Goal: Information Seeking & Learning: Learn about a topic

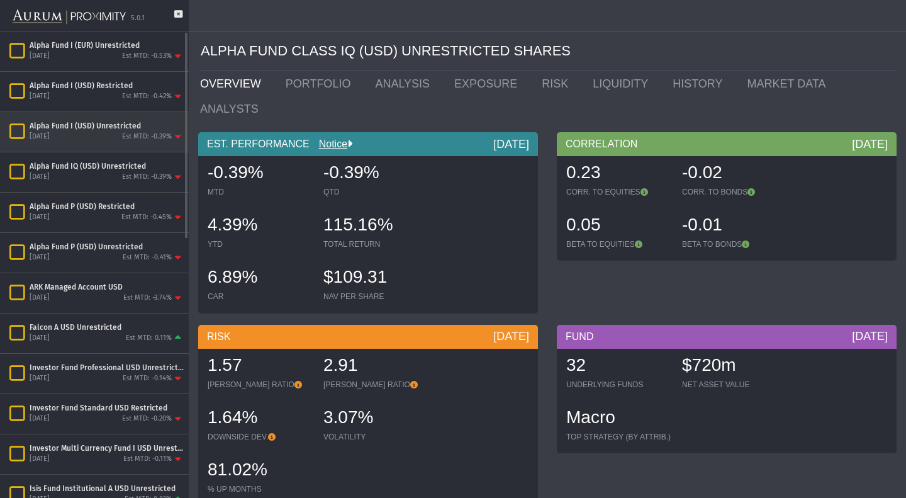
click at [79, 133] on div "[DATE] Est MTD: -0.39%" at bounding box center [107, 136] width 154 height 11
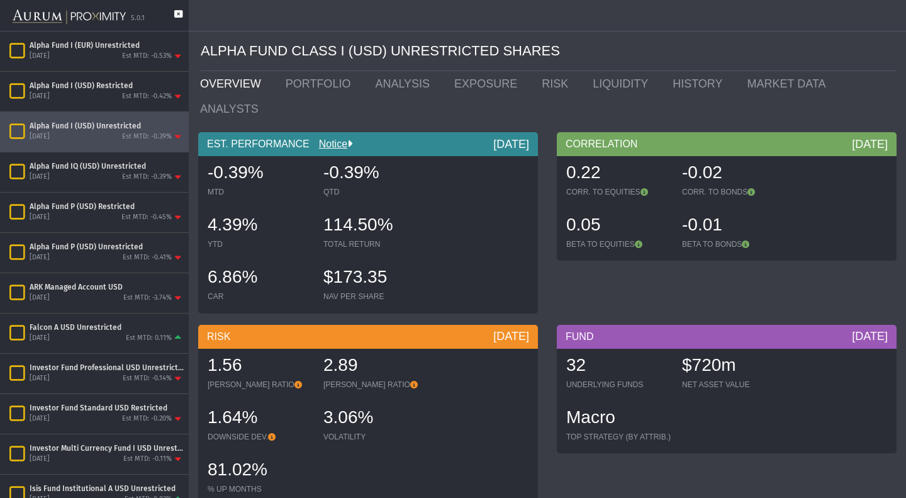
click at [177, 13] on icon at bounding box center [178, 20] width 8 height 21
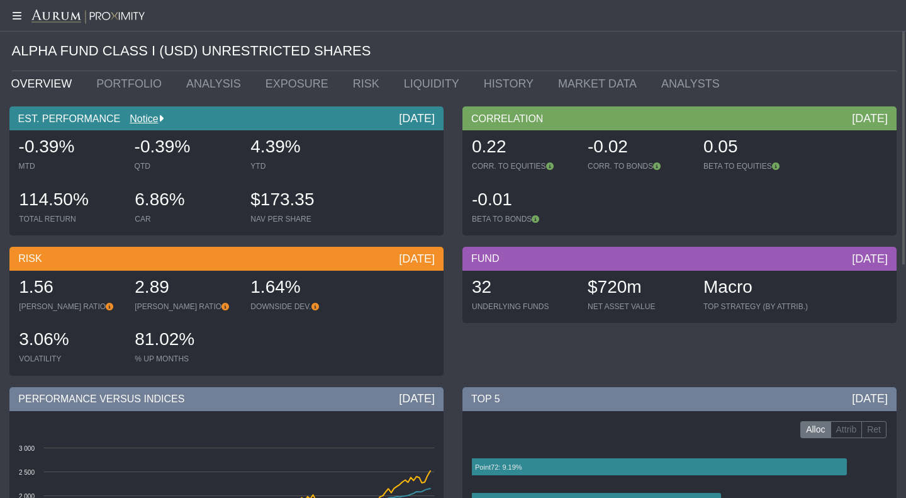
click at [537, 106] on div "EST. PERFORMANCE Notice [DATE] -0.39% MTD -0.39% QTD 4.39% YTD 114.50% TOTAL RE…" at bounding box center [453, 241] width 906 height 280
click at [125, 91] on link "PORTFOLIO" at bounding box center [132, 83] width 90 height 25
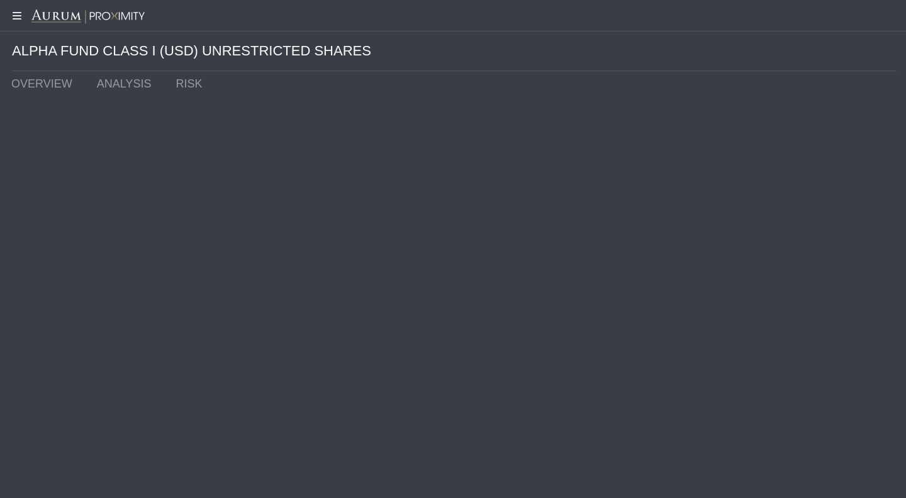
click at [598, 213] on div "Pull down to refresh... Release to refresh... Refreshing... ALPHA FUND CLASS I …" at bounding box center [453, 249] width 906 height 498
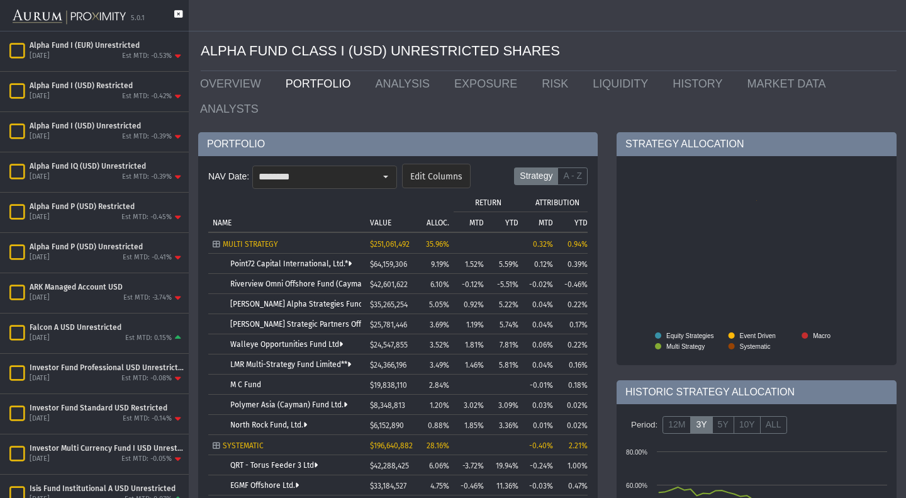
click at [177, 15] on icon at bounding box center [178, 20] width 8 height 21
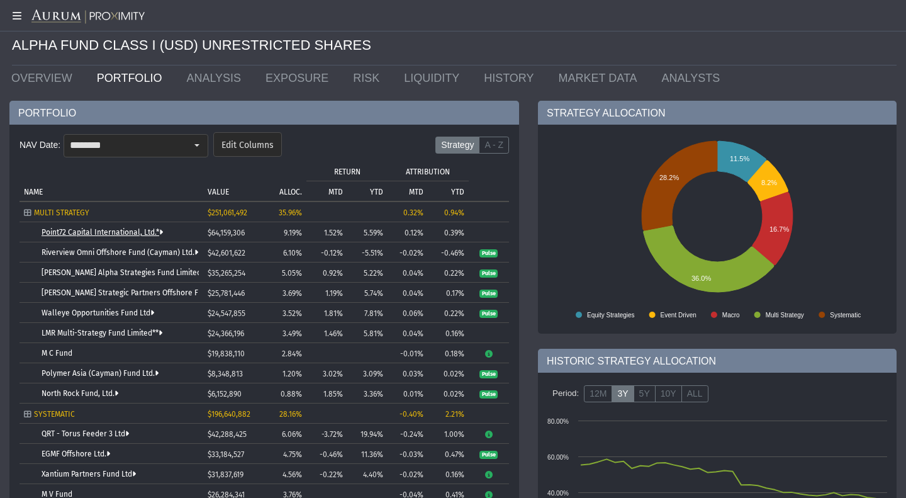
scroll to position [6, 0]
click at [113, 227] on link "Point72 Capital International, Ltd.*" at bounding box center [102, 231] width 121 height 9
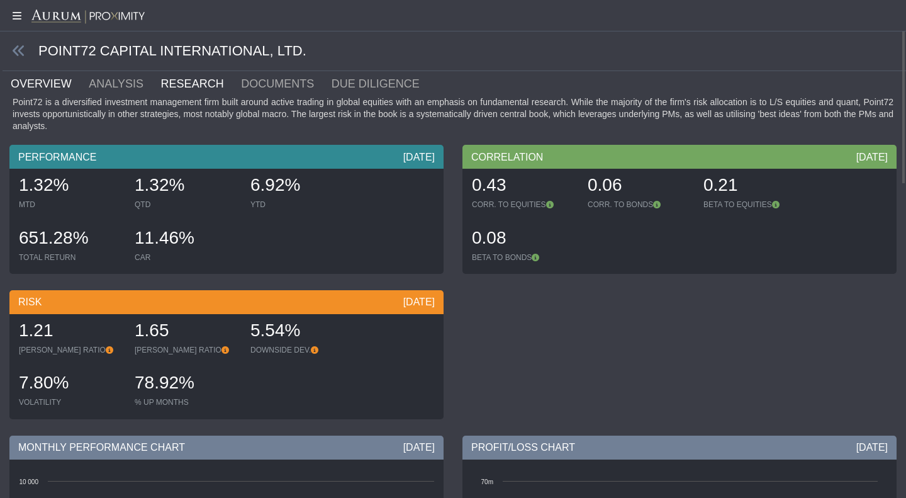
click at [169, 85] on link "RESEARCH" at bounding box center [200, 83] width 81 height 25
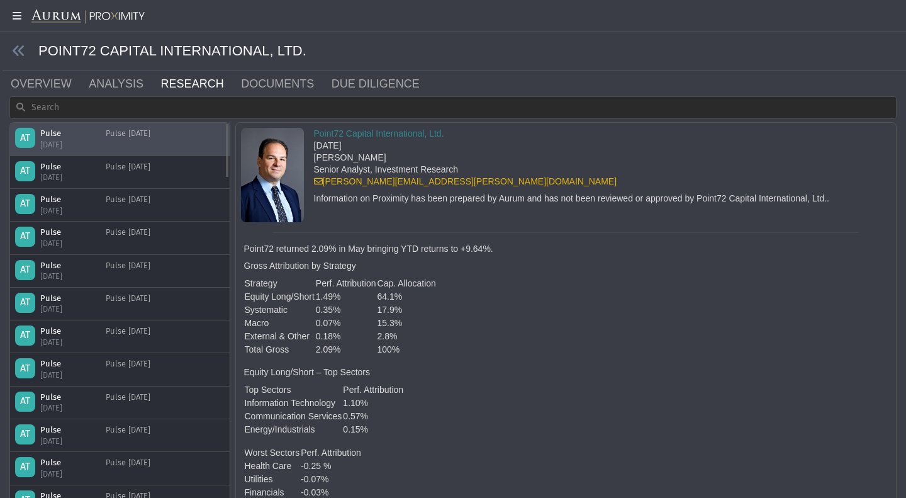
click at [150, 142] on div "Pulse [DATE]" at bounding box center [128, 139] width 45 height 22
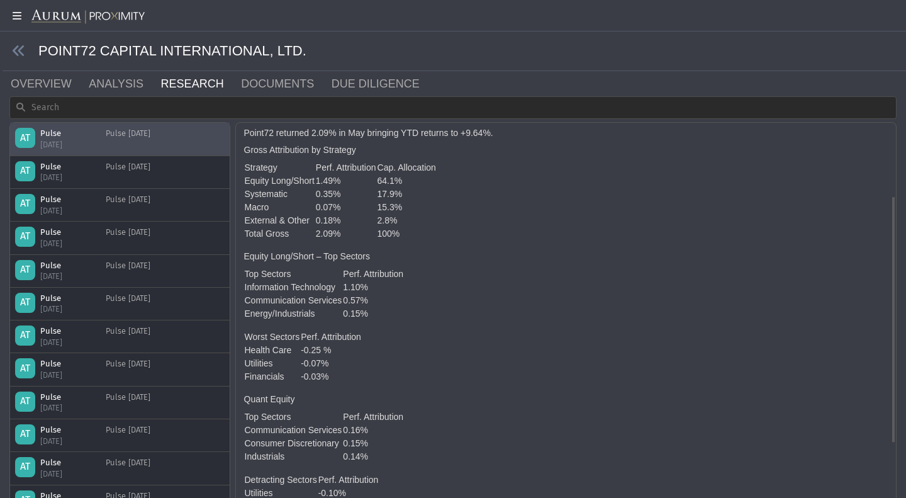
scroll to position [116, 0]
click at [256, 75] on link "DOCUMENTS" at bounding box center [285, 83] width 91 height 25
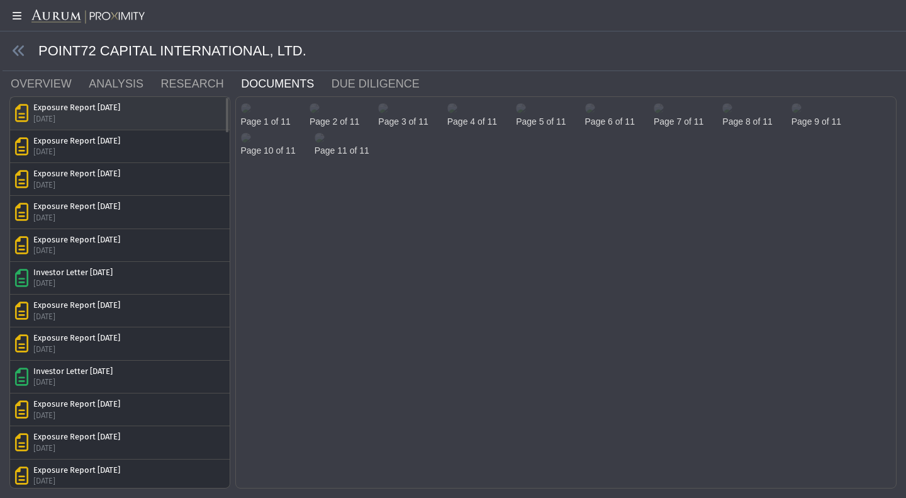
click at [179, 128] on div "Exposure Report [DATE] [DATE]" at bounding box center [120, 113] width 220 height 32
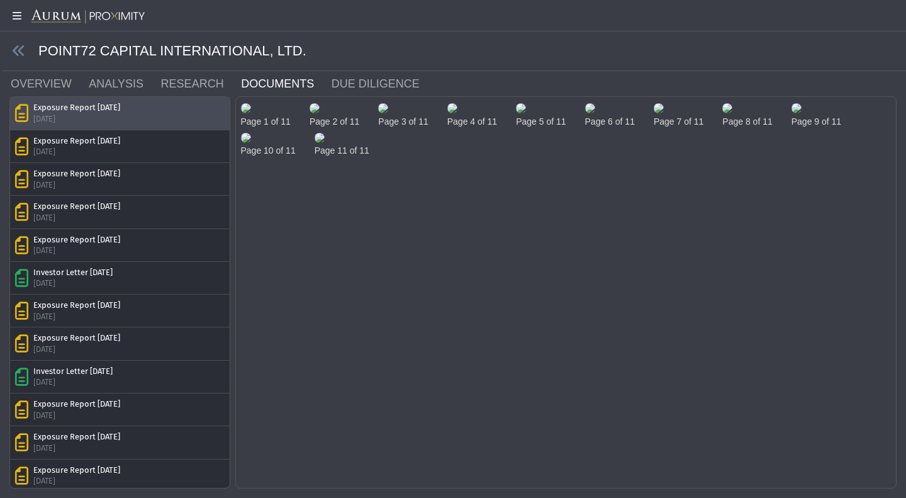
click at [251, 113] on img at bounding box center [246, 108] width 10 height 10
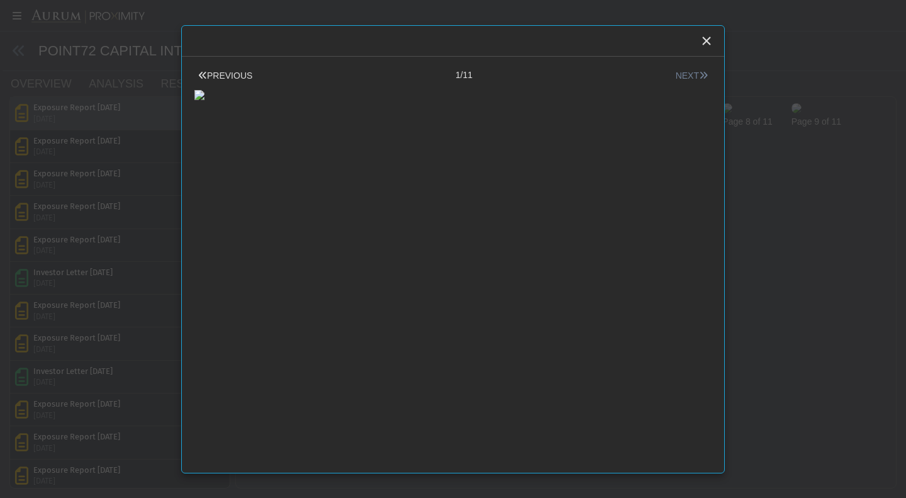
click at [699, 76] on icon at bounding box center [703, 75] width 9 height 9
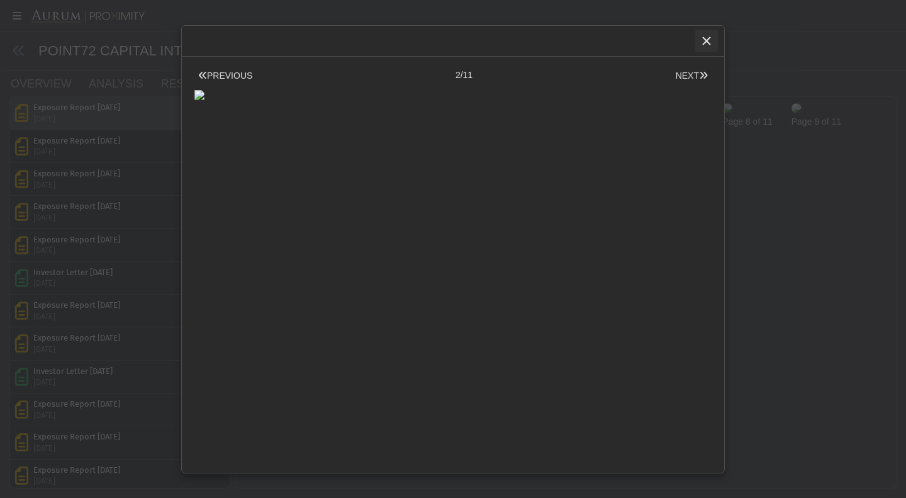
click at [706, 33] on div "Close" at bounding box center [706, 40] width 21 height 21
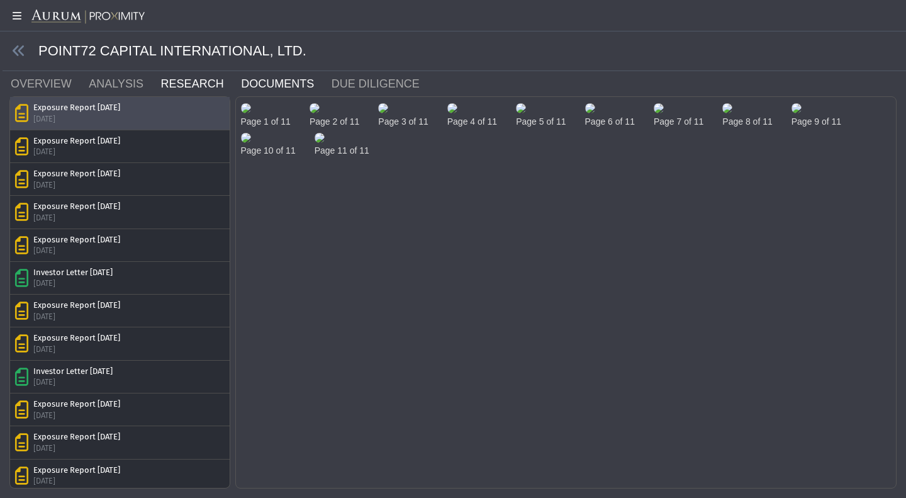
click at [189, 82] on link "RESEARCH" at bounding box center [200, 83] width 81 height 25
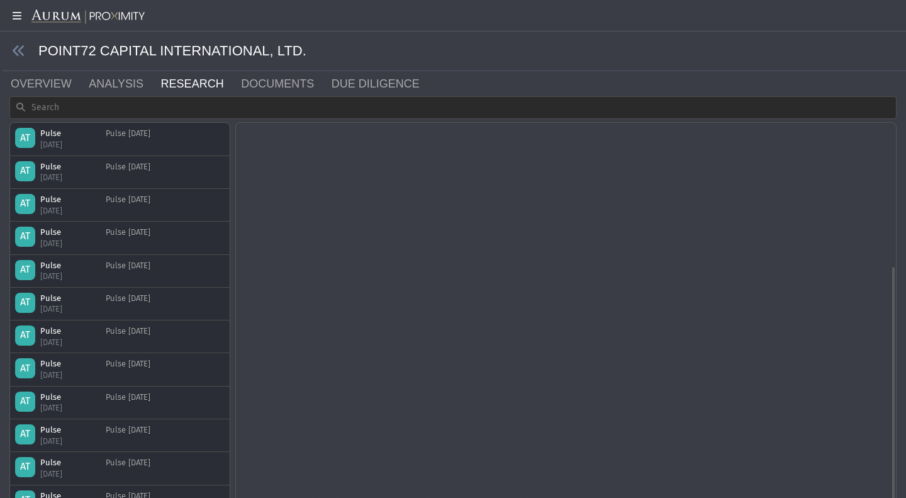
scroll to position [227, 0]
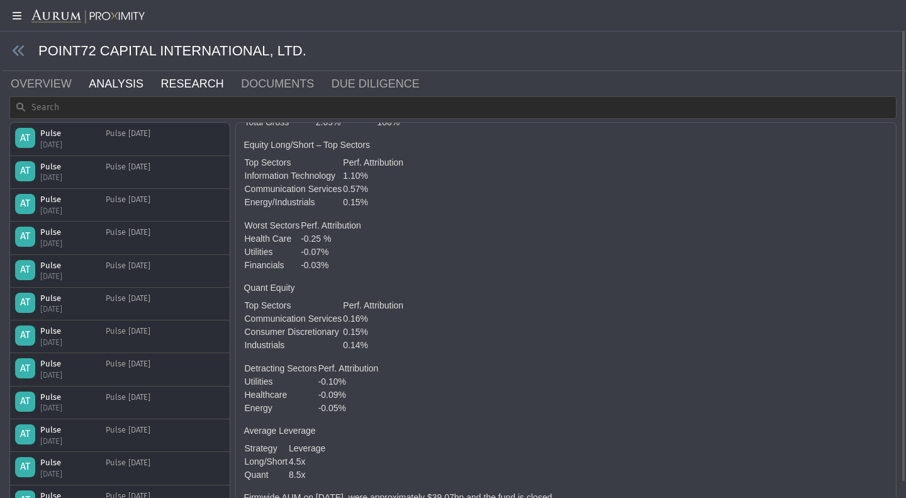
click at [104, 84] on link "ANALYSIS" at bounding box center [123, 83] width 72 height 25
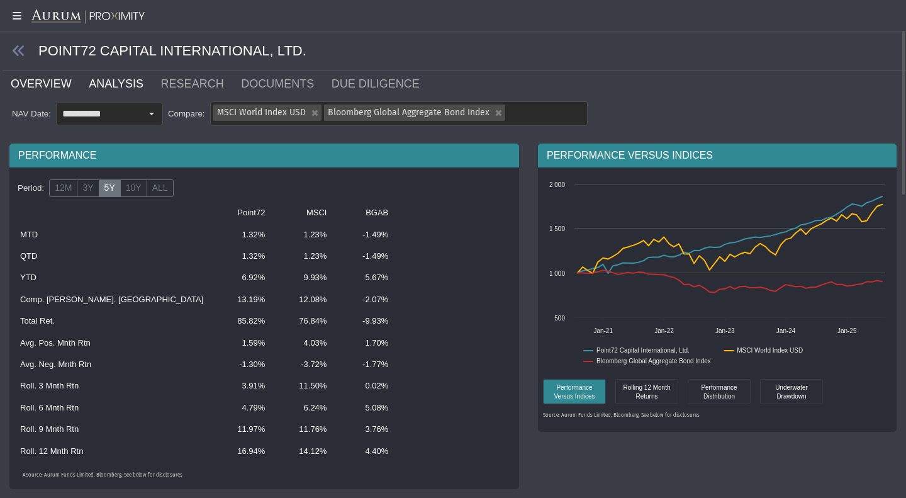
click at [11, 76] on link "OVERVIEW" at bounding box center [48, 83] width 78 height 25
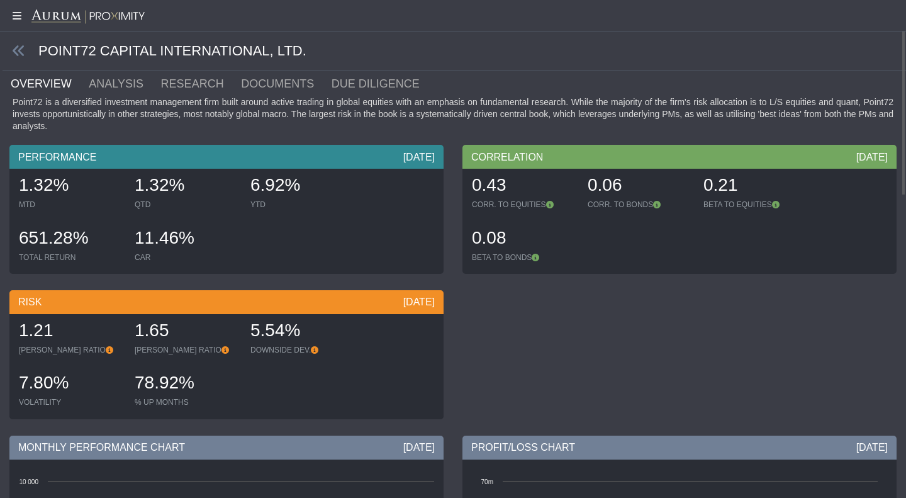
click at [905, 196] on div at bounding box center [903, 98] width 5 height 196
click at [14, 53] on icon at bounding box center [19, 51] width 14 height 14
